Goal: Task Accomplishment & Management: Use online tool/utility

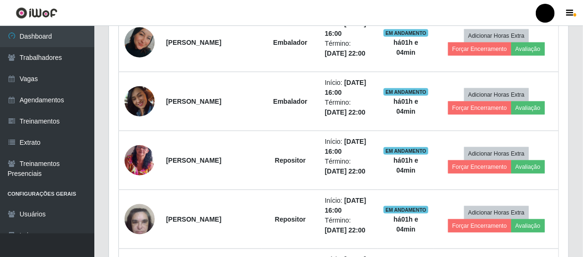
scroll to position [413, 0]
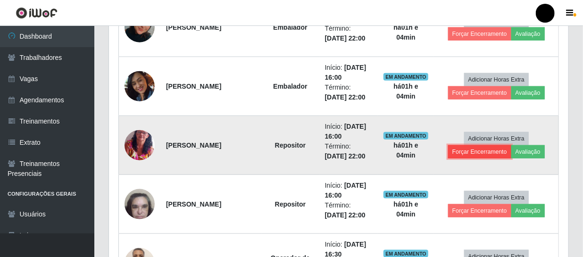
click at [479, 151] on button "Forçar Encerramento" at bounding box center [479, 151] width 63 height 13
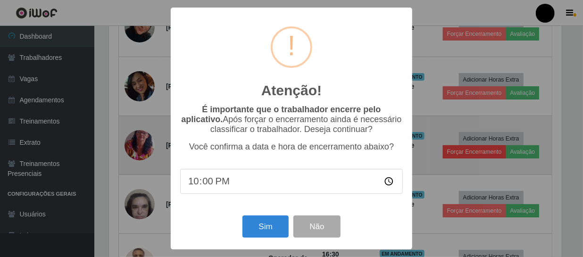
scroll to position [196, 455]
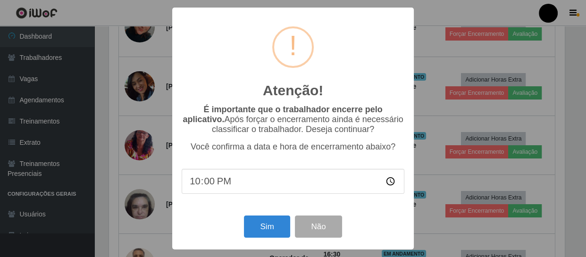
click at [388, 184] on input "22:00" at bounding box center [293, 181] width 223 height 25
type input "19:10"
click at [263, 230] on button "Sim" at bounding box center [267, 226] width 46 height 22
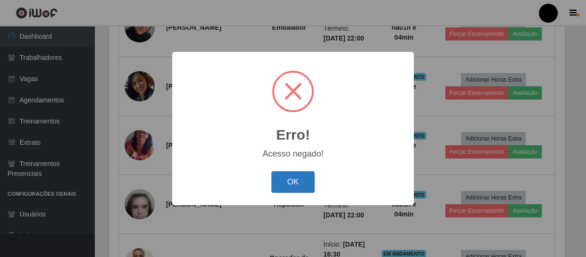
click at [297, 182] on button "OK" at bounding box center [293, 182] width 44 height 22
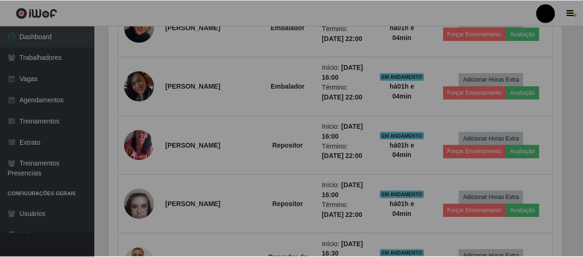
scroll to position [196, 459]
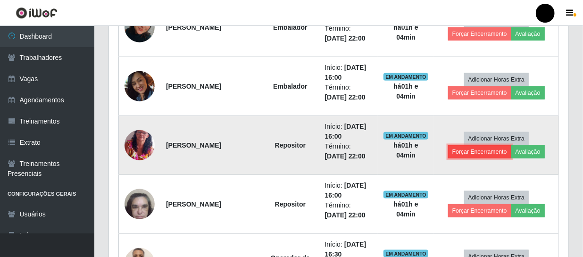
click at [479, 151] on button "Forçar Encerramento" at bounding box center [479, 151] width 63 height 13
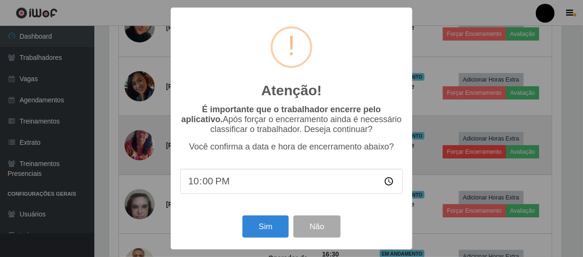
scroll to position [196, 455]
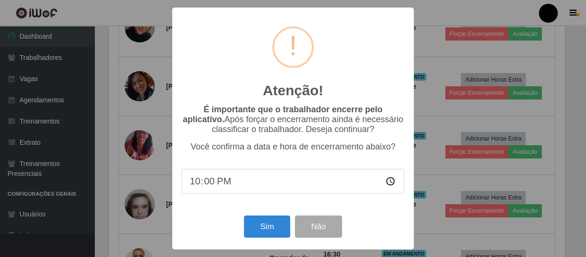
click at [388, 182] on input "22:00" at bounding box center [293, 181] width 223 height 25
type input "19:10"
click at [267, 227] on button "Sim" at bounding box center [267, 226] width 46 height 22
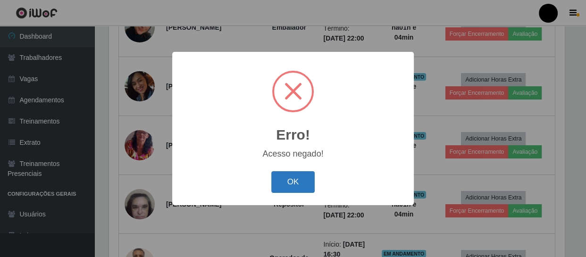
click at [289, 187] on button "OK" at bounding box center [293, 182] width 44 height 22
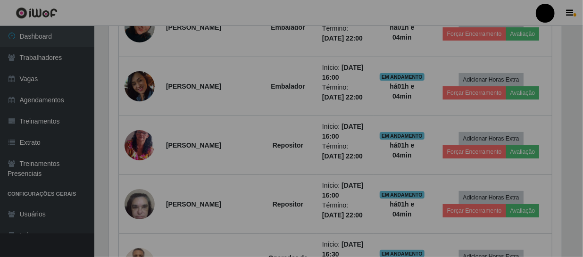
scroll to position [196, 459]
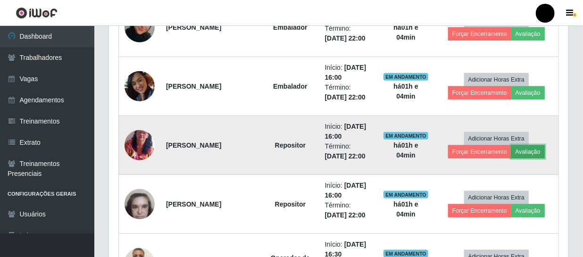
click at [527, 152] on button "Avaliação" at bounding box center [527, 151] width 33 height 13
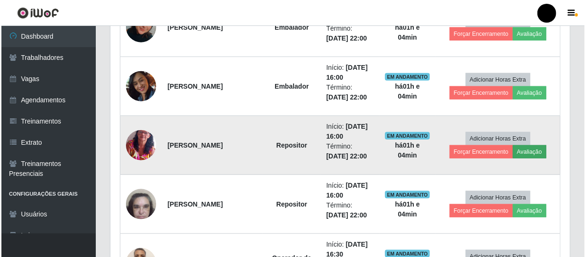
scroll to position [196, 455]
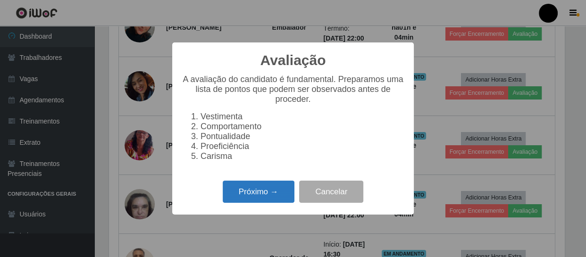
click at [244, 196] on button "Próximo →" at bounding box center [259, 192] width 72 height 22
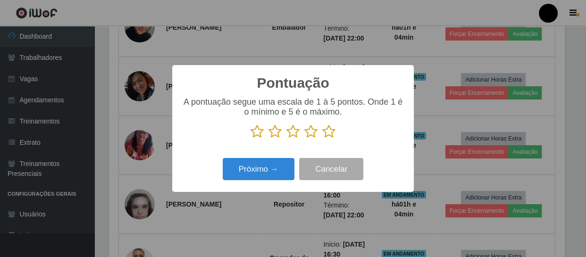
scroll to position [471280, 471020]
drag, startPoint x: 256, startPoint y: 133, endPoint x: 256, endPoint y: 170, distance: 36.3
click at [256, 138] on icon at bounding box center [256, 131] width 13 height 14
click at [250, 139] on input "radio" at bounding box center [250, 139] width 0 height 0
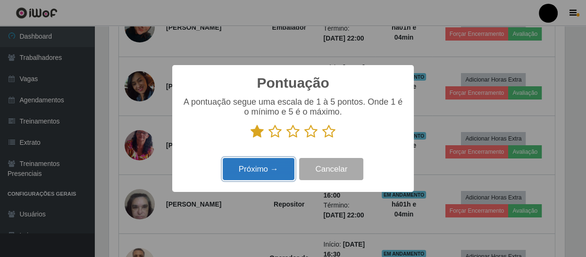
click at [257, 174] on button "Próximo →" at bounding box center [259, 169] width 72 height 22
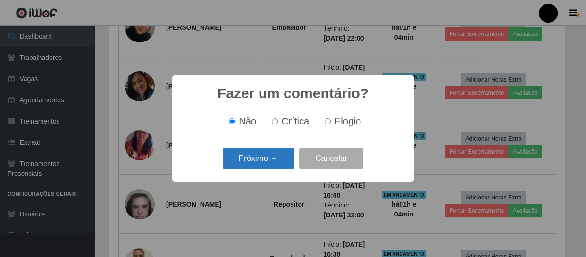
click at [263, 161] on button "Próximo →" at bounding box center [259, 159] width 72 height 22
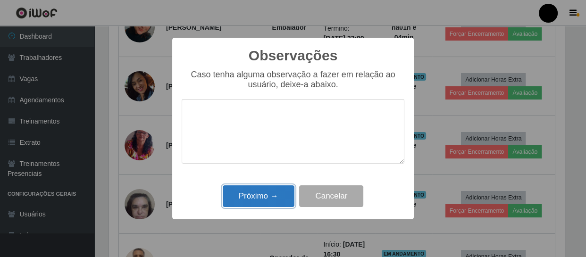
click at [259, 193] on button "Próximo →" at bounding box center [259, 196] width 72 height 22
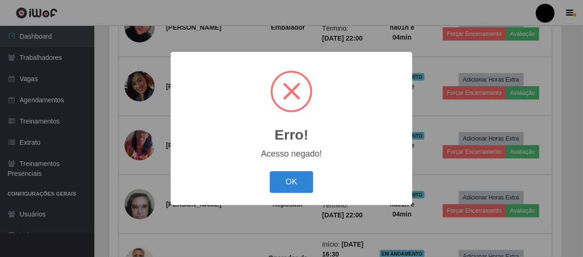
scroll to position [196, 455]
click at [282, 186] on button "OK" at bounding box center [293, 182] width 44 height 22
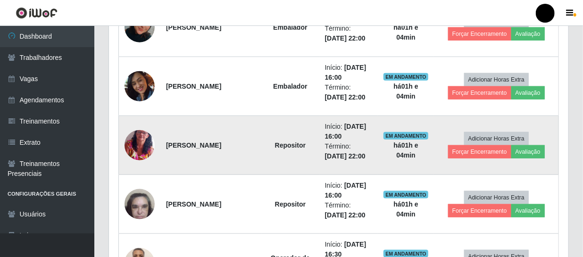
scroll to position [196, 459]
click at [468, 151] on button "Forçar Encerramento" at bounding box center [479, 151] width 63 height 13
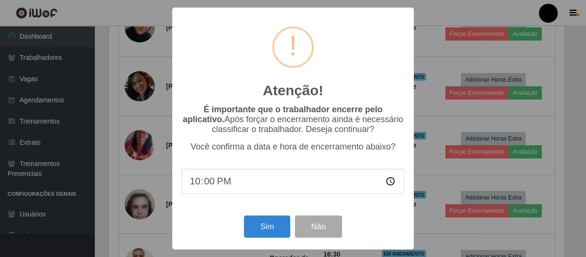
click at [390, 181] on input "22:00" at bounding box center [293, 181] width 223 height 25
type input "19:10"
click at [267, 231] on button "Sim" at bounding box center [267, 226] width 46 height 22
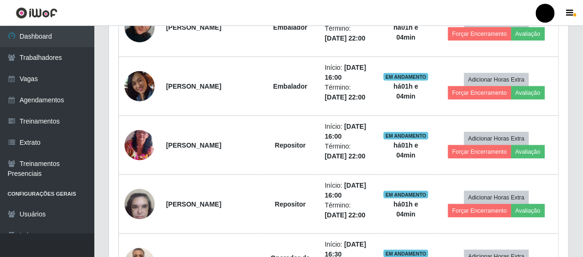
scroll to position [0, 0]
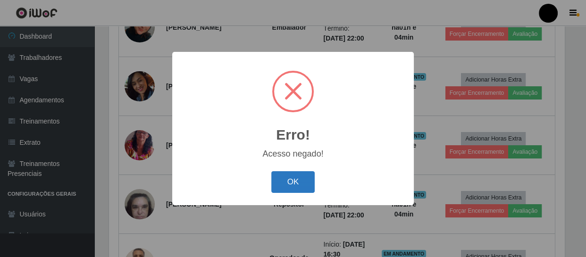
click at [289, 184] on button "OK" at bounding box center [293, 182] width 44 height 22
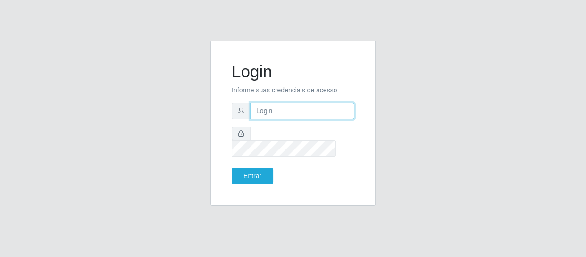
click at [289, 119] on input "text" at bounding box center [302, 111] width 104 height 17
type input "[EMAIL_ADDRESS][DOMAIN_NAME]"
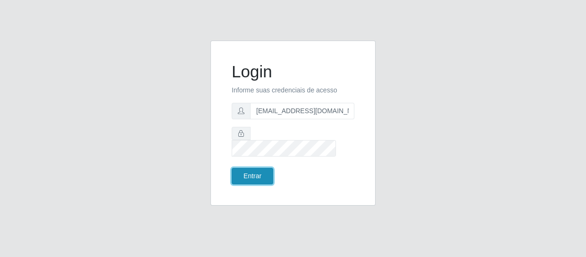
click at [259, 168] on button "Entrar" at bounding box center [251, 176] width 41 height 17
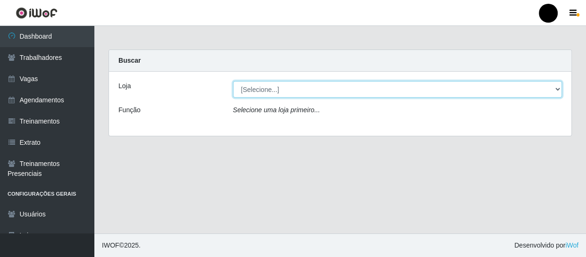
click at [556, 89] on select "[Selecione...] SuperFácil Atacado - Emaús SuperFácil Atacado - Rodoviária Super…" at bounding box center [397, 89] width 329 height 17
select select "408"
click at [233, 81] on select "[Selecione...] SuperFácil Atacado - Emaús SuperFácil Atacado - Rodoviária Super…" at bounding box center [397, 89] width 329 height 17
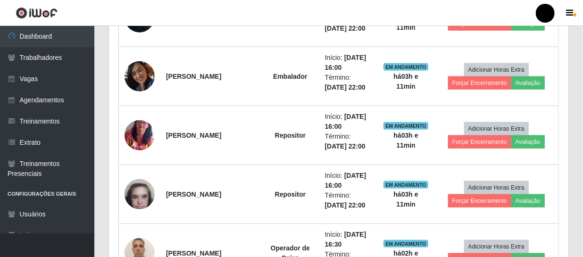
scroll to position [429, 0]
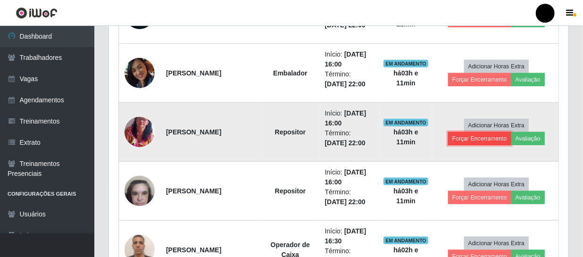
click at [471, 139] on button "Forçar Encerramento" at bounding box center [479, 138] width 63 height 13
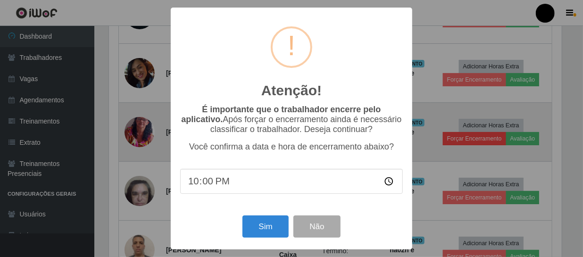
scroll to position [196, 455]
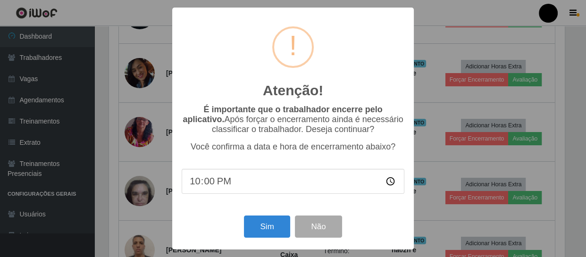
click at [391, 184] on input "22:00" at bounding box center [293, 181] width 223 height 25
type input "19:11"
click at [264, 231] on button "Sim" at bounding box center [267, 226] width 46 height 22
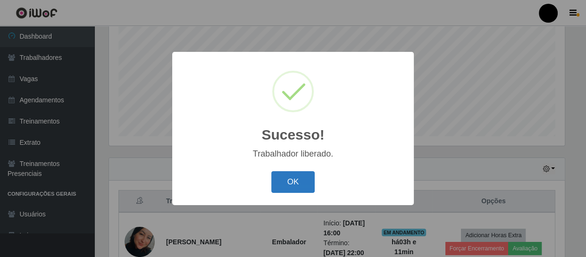
click at [290, 184] on button "OK" at bounding box center [293, 182] width 44 height 22
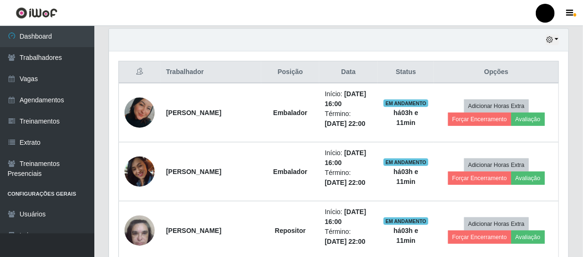
scroll to position [287, 0]
